Goal: Transaction & Acquisition: Purchase product/service

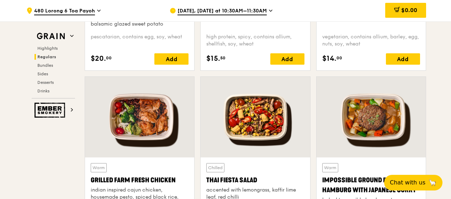
scroll to position [861, 0]
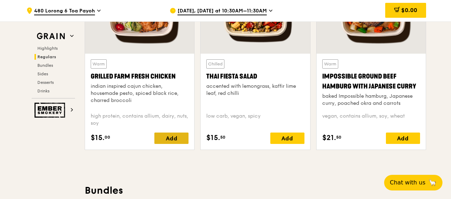
click at [169, 138] on div "Add" at bounding box center [171, 138] width 34 height 11
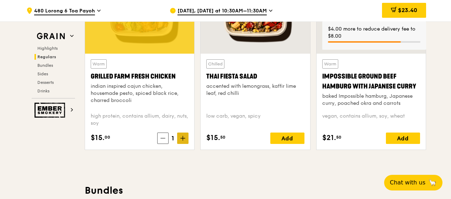
click at [187, 137] on span at bounding box center [182, 138] width 11 height 11
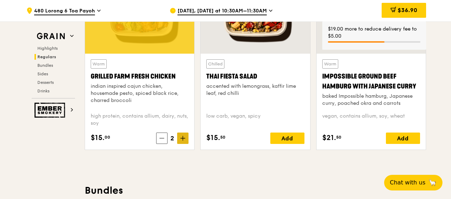
click at [185, 136] on span at bounding box center [182, 138] width 11 height 11
